Goal: Transaction & Acquisition: Purchase product/service

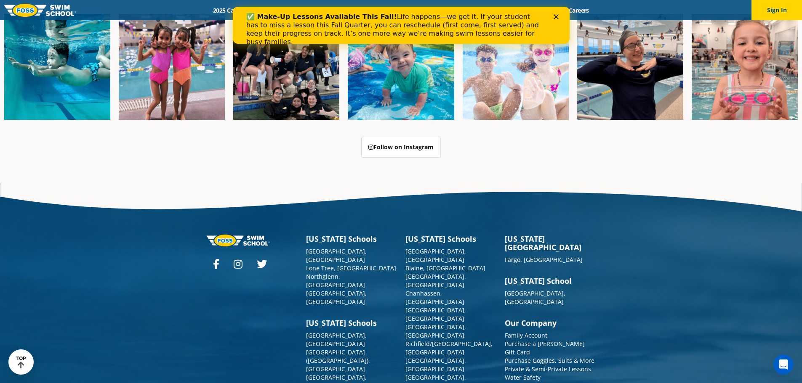
scroll to position [2168, 0]
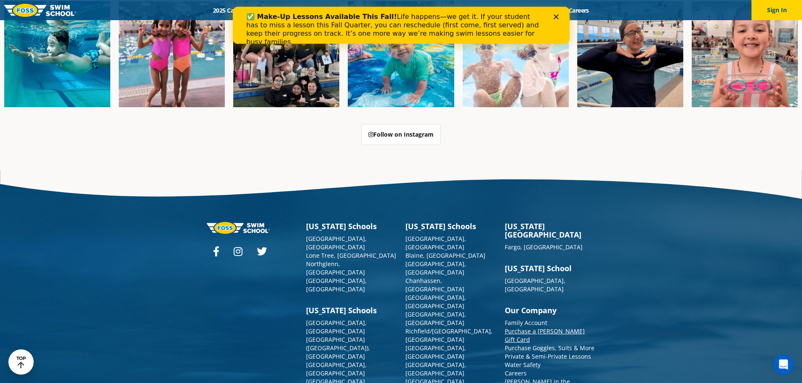
click at [558, 327] on link "Purchase a [PERSON_NAME] Gift Card" at bounding box center [545, 335] width 80 height 16
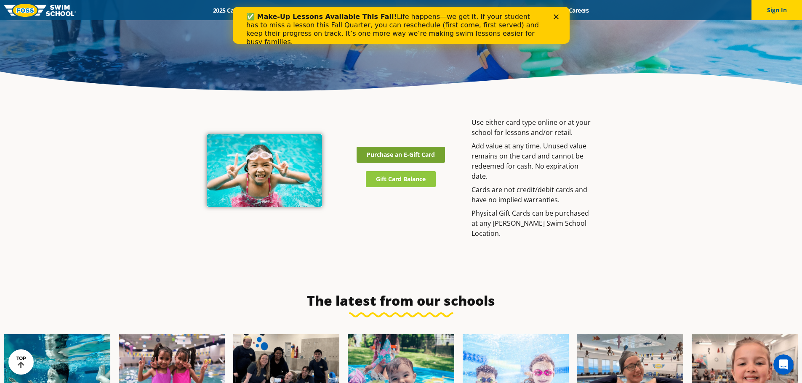
click at [414, 155] on span "Purchase an E-Gift Card" at bounding box center [401, 155] width 68 height 6
